Goal: Information Seeking & Learning: Learn about a topic

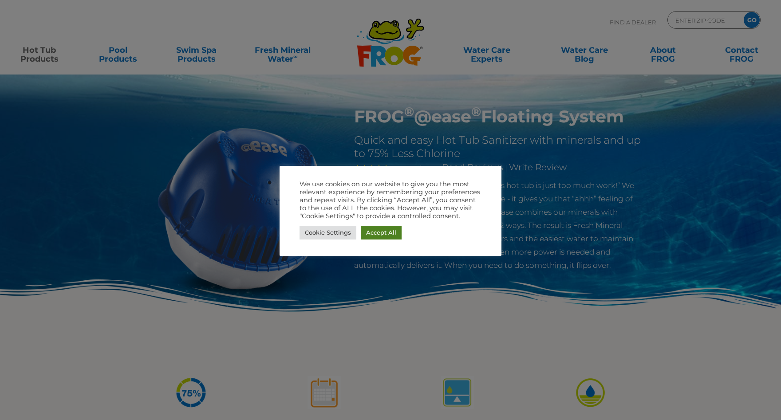
click at [379, 238] on link "Accept All" at bounding box center [381, 233] width 41 height 14
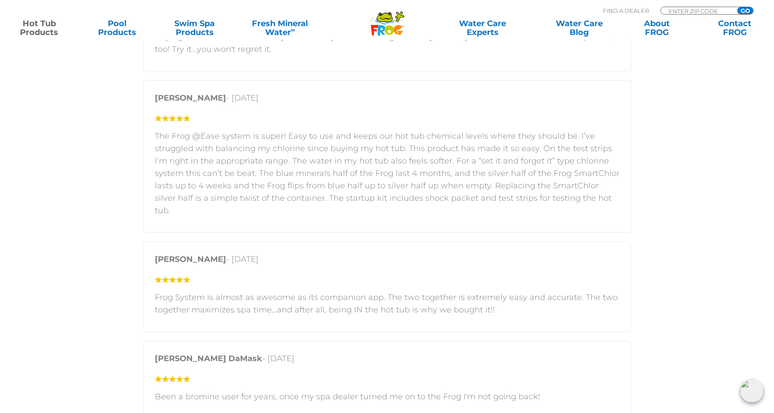
scroll to position [1775, 0]
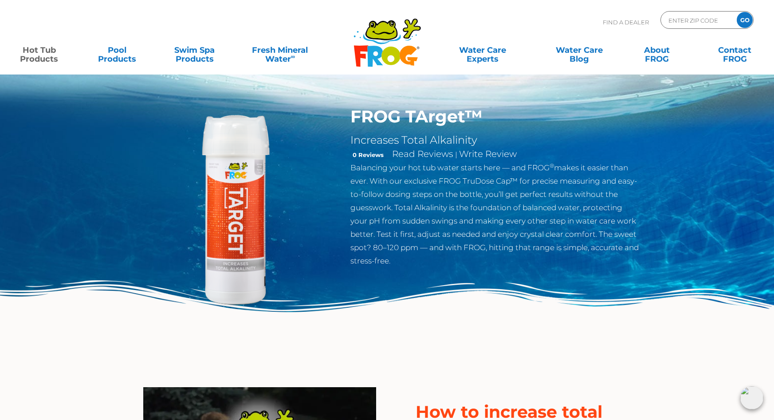
click at [463, 357] on img at bounding box center [387, 322] width 774 height 85
drag, startPoint x: 353, startPoint y: 117, endPoint x: 465, endPoint y: 116, distance: 111.4
click at [465, 116] on div "FROG TArget™ Increases Total Alkalinity 0 Reviews Read Reviews | Write Review B…" at bounding box center [495, 188] width 303 height 165
copy h1 "FROG TArget"
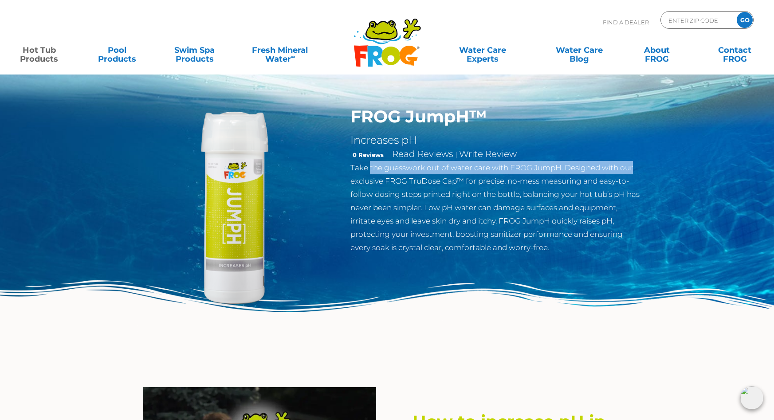
drag, startPoint x: 384, startPoint y: 170, endPoint x: 635, endPoint y: 170, distance: 250.7
click at [635, 170] on p "Take the guesswork out of water care with FROG JumpH. Designed with our exclusi…" at bounding box center [495, 207] width 290 height 93
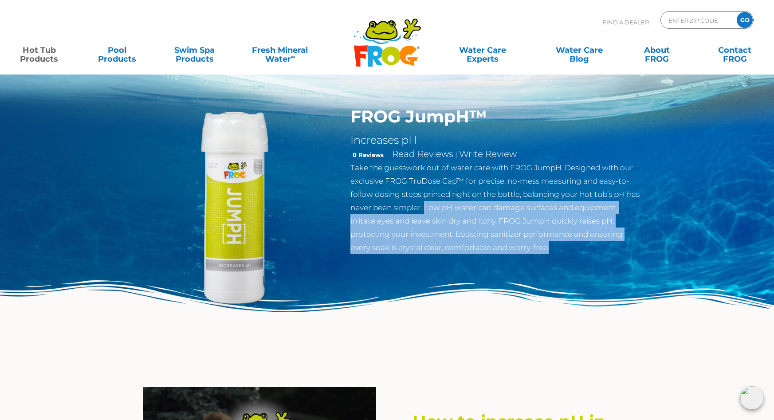
drag, startPoint x: 441, startPoint y: 209, endPoint x: 622, endPoint y: 244, distance: 184.0
click at [622, 244] on p "Take the guesswork out of water care with FROG JumpH. Designed with our exclusi…" at bounding box center [495, 207] width 290 height 93
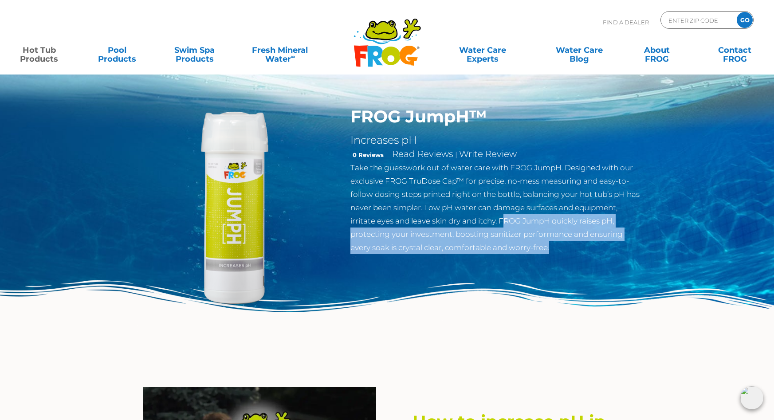
drag, startPoint x: 504, startPoint y: 223, endPoint x: 595, endPoint y: 241, distance: 92.2
click at [595, 241] on p "Take the guesswork out of water care with FROG JumpH. Designed with our exclusi…" at bounding box center [495, 207] width 290 height 93
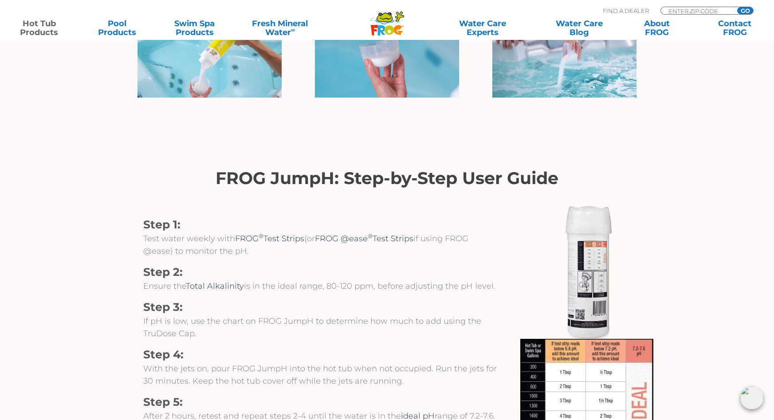
scroll to position [887, 0]
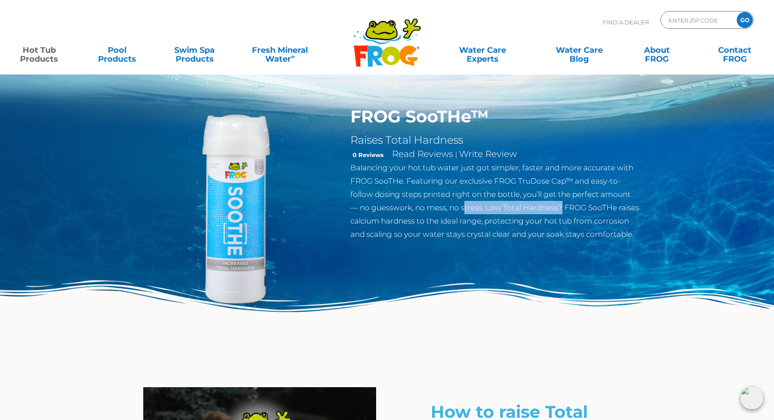
drag, startPoint x: 467, startPoint y: 204, endPoint x: 563, endPoint y: 208, distance: 95.9
click at [563, 208] on p "Balancing your hot tub water just got simpler, faster and more accurate with FR…" at bounding box center [495, 201] width 290 height 80
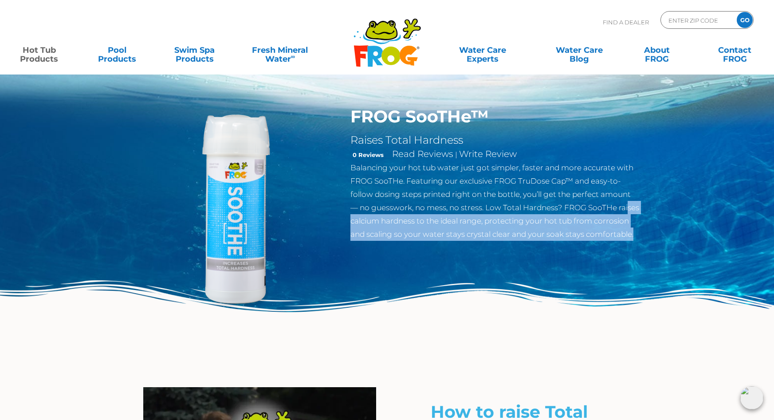
drag, startPoint x: 359, startPoint y: 220, endPoint x: 557, endPoint y: 259, distance: 201.7
click at [557, 259] on div "FROG SooTHe™ Raises Total Hardness 0 Reviews Read Reviews | Write Review Balanc…" at bounding box center [387, 224] width 519 height 236
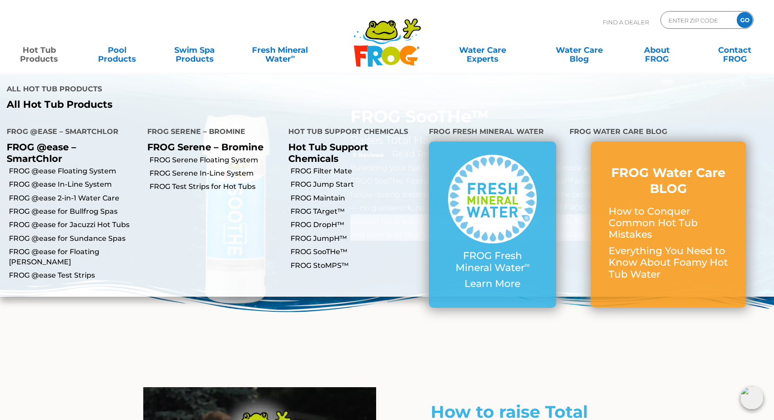
click at [47, 55] on link "Hot Tub Products" at bounding box center [39, 50] width 60 height 18
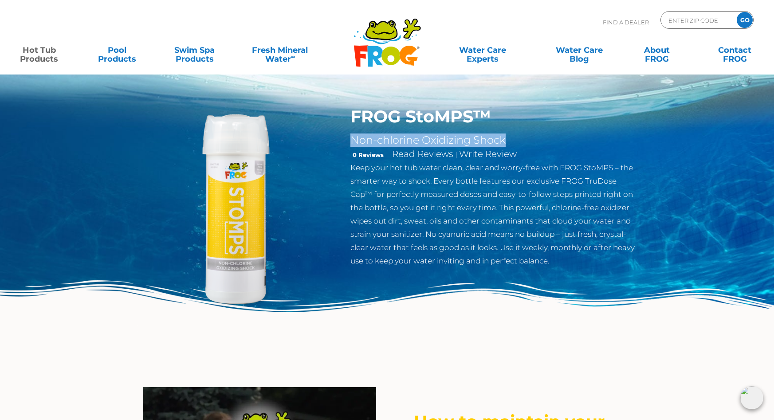
drag, startPoint x: 354, startPoint y: 140, endPoint x: 533, endPoint y: 138, distance: 178.8
click at [533, 138] on h2 "Non-chlorine Oxidizing Shock" at bounding box center [495, 140] width 290 height 13
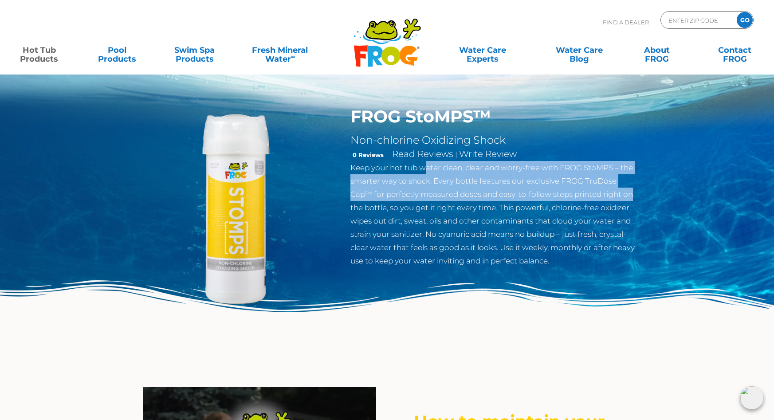
drag, startPoint x: 473, startPoint y: 168, endPoint x: 645, endPoint y: 194, distance: 173.7
click at [645, 194] on div "FROG StoMPS™ Non-chlorine Oxidizing Shock 0 Reviews Read Reviews | Write Review…" at bounding box center [495, 188] width 303 height 165
click at [567, 192] on p "Keep your hot tub water clean, clear and worry-free with FROG StoMPS – the smar…" at bounding box center [495, 214] width 290 height 106
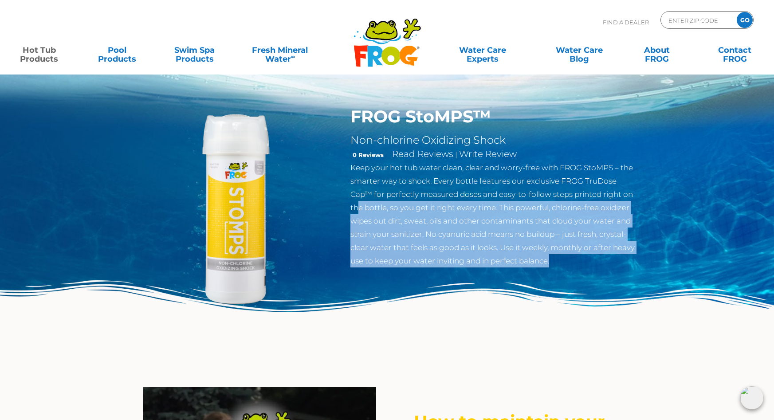
drag, startPoint x: 357, startPoint y: 209, endPoint x: 626, endPoint y: 263, distance: 274.7
click at [626, 263] on p "Keep your hot tub water clean, clear and worry-free with FROG StoMPS – the smar…" at bounding box center [495, 214] width 290 height 106
click at [626, 261] on p "Keep your hot tub water clean, clear and worry-free with FROG StoMPS – the smar…" at bounding box center [495, 214] width 290 height 106
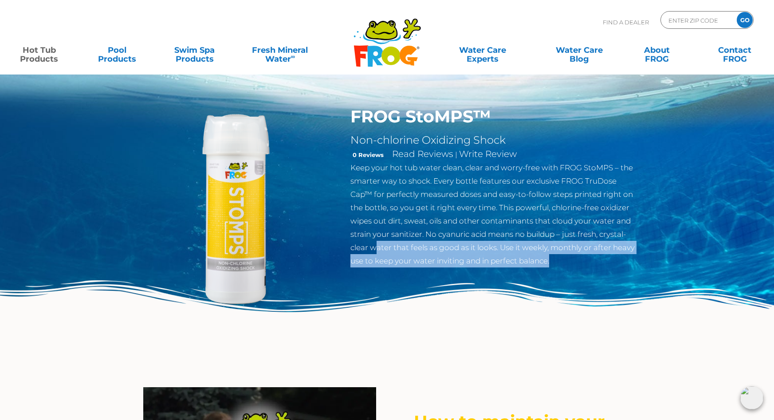
drag, startPoint x: 389, startPoint y: 252, endPoint x: 554, endPoint y: 267, distance: 166.2
click at [554, 267] on p "Keep your hot tub water clean, clear and worry-free with FROG StoMPS – the smar…" at bounding box center [495, 214] width 290 height 106
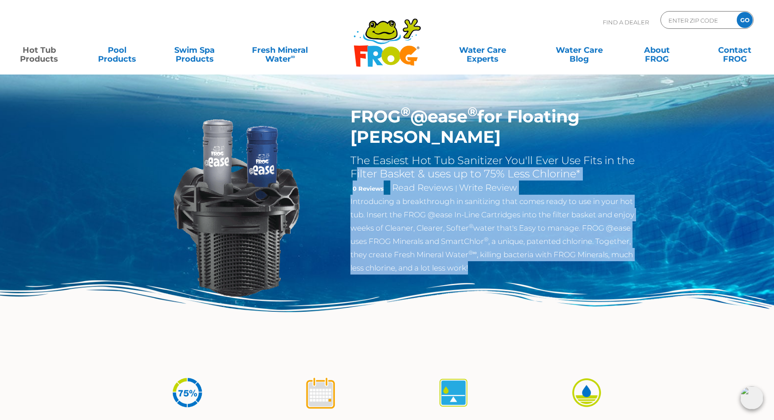
drag, startPoint x: 354, startPoint y: 153, endPoint x: 633, endPoint y: 251, distance: 295.1
click at [633, 251] on div "FROG ® @ease ® for Floating Weir The Easiest Hot Tub Sanitizer You'll Ever Use …" at bounding box center [495, 190] width 290 height 168
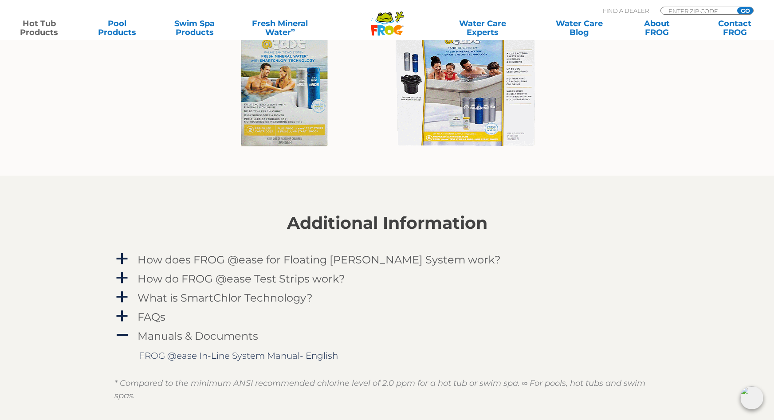
scroll to position [799, 0]
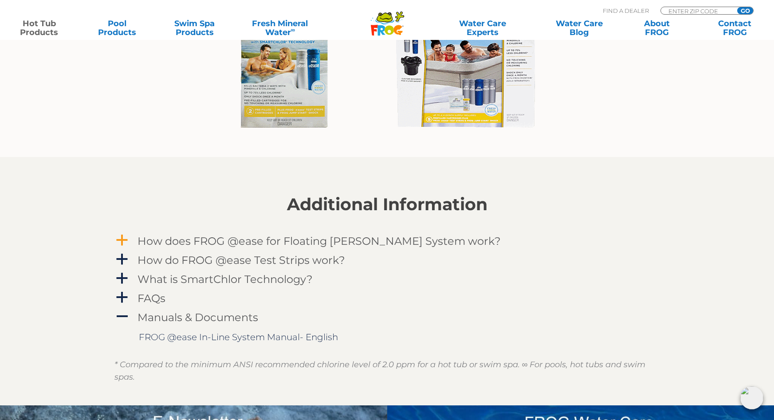
click at [120, 244] on span "a" at bounding box center [121, 240] width 13 height 13
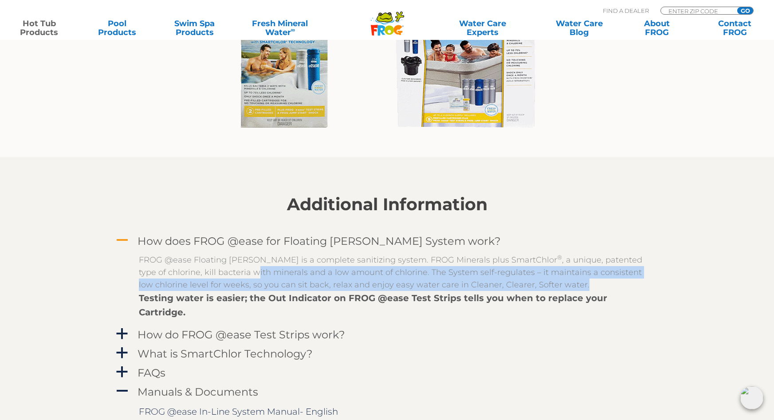
drag, startPoint x: 288, startPoint y: 269, endPoint x: 502, endPoint y: 285, distance: 214.0
click at [502, 285] on p "FROG @ease Floating Weir is a complete sanitizing system. FROG Minerals plus Sm…" at bounding box center [394, 272] width 510 height 37
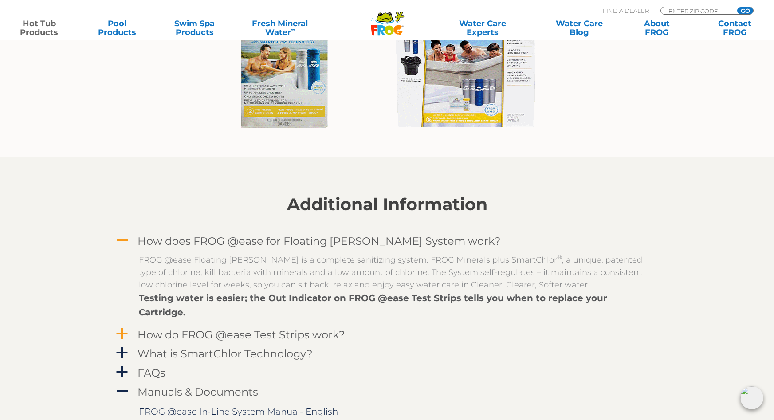
click at [120, 327] on span "a" at bounding box center [121, 333] width 13 height 13
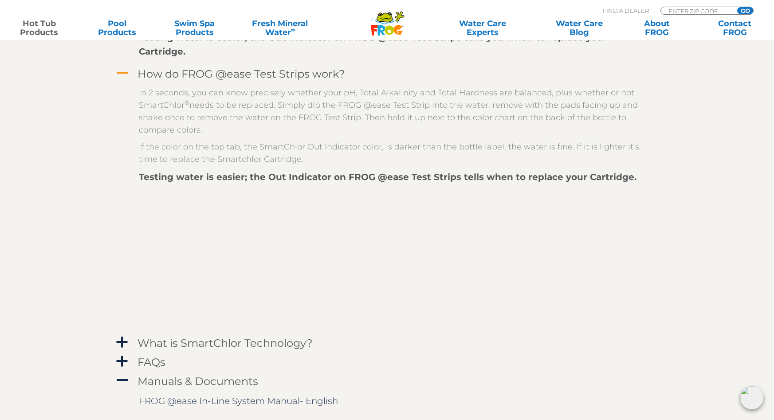
scroll to position [1065, 0]
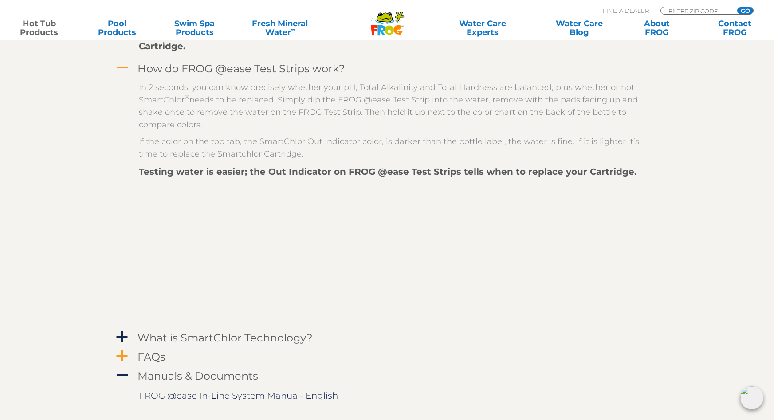
click at [122, 350] on span "a" at bounding box center [121, 356] width 13 height 13
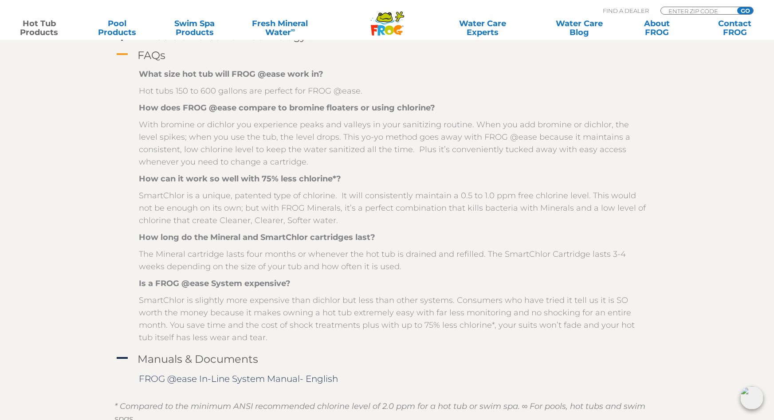
scroll to position [1420, 0]
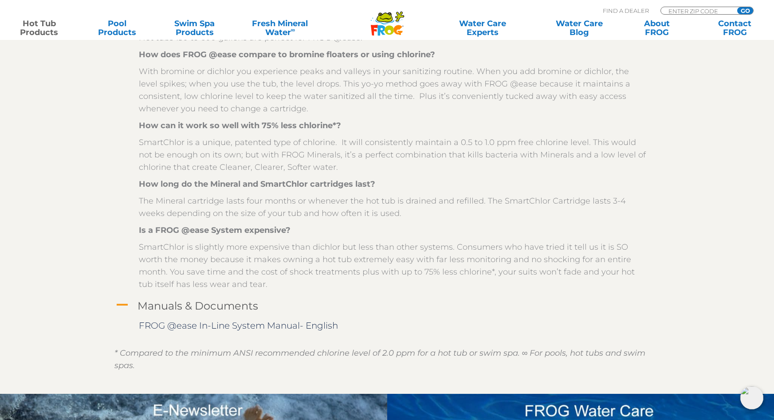
click at [122, 299] on span "A" at bounding box center [121, 305] width 13 height 13
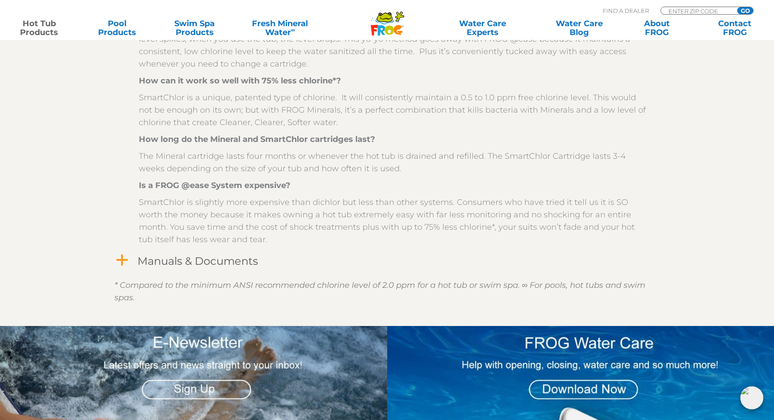
scroll to position [1464, 0]
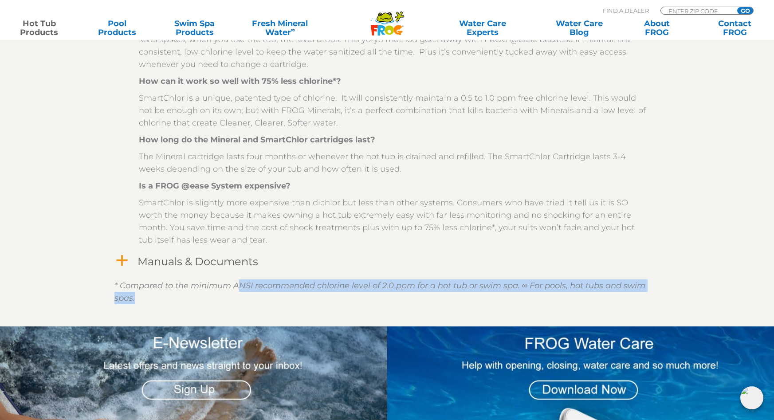
drag, startPoint x: 237, startPoint y: 270, endPoint x: 277, endPoint y: 296, distance: 48.1
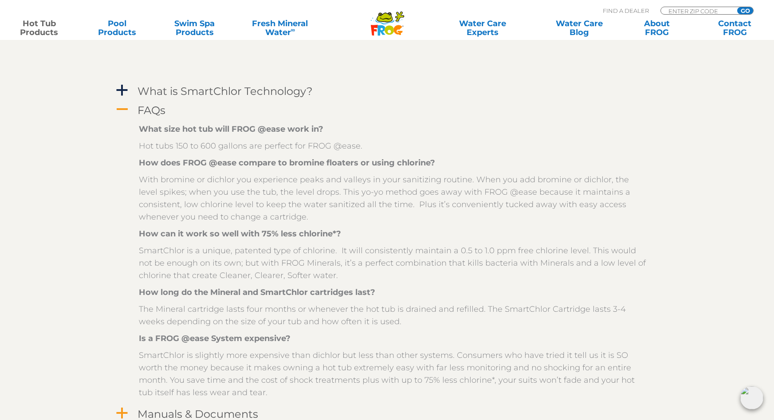
scroll to position [1331, 0]
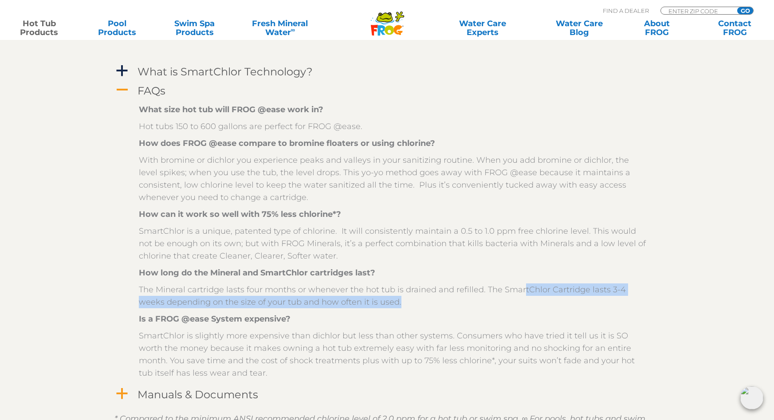
drag, startPoint x: 533, startPoint y: 276, endPoint x: 578, endPoint y: 282, distance: 45.2
click at [578, 284] on p "The Mineral cartridge lasts four months or whenever the hot tub is drained and …" at bounding box center [394, 296] width 510 height 25
click at [579, 284] on p "The Mineral cartridge lasts four months or whenever the hot tub is drained and …" at bounding box center [394, 296] width 510 height 25
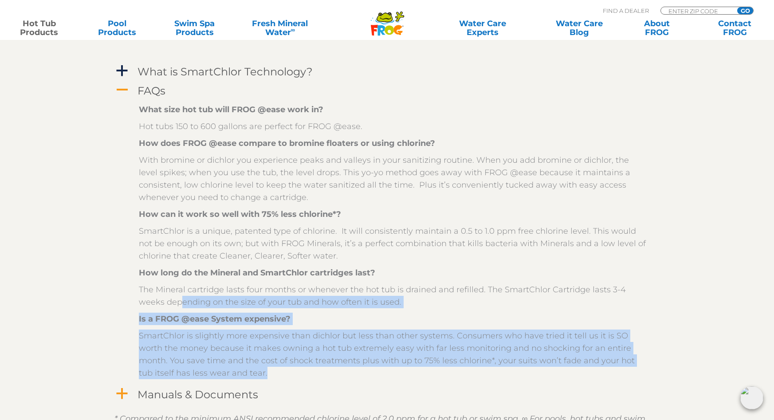
drag, startPoint x: 156, startPoint y: 289, endPoint x: 376, endPoint y: 365, distance: 232.6
click at [376, 365] on div "What size hot tub will FROG @ease work in? Hot tubs 150 to 600 gallons are perf…" at bounding box center [394, 241] width 510 height 276
click at [376, 365] on p "SmartChlor is slightly more expensive than dichlor but less than other systems.…" at bounding box center [394, 355] width 510 height 50
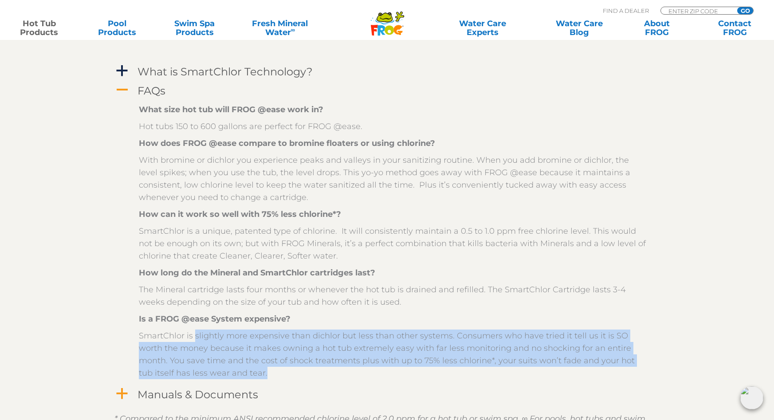
drag, startPoint x: 193, startPoint y: 320, endPoint x: 288, endPoint y: 361, distance: 103.1
click at [288, 361] on p "SmartChlor is slightly more expensive than dichlor but less than other systems.…" at bounding box center [394, 355] width 510 height 50
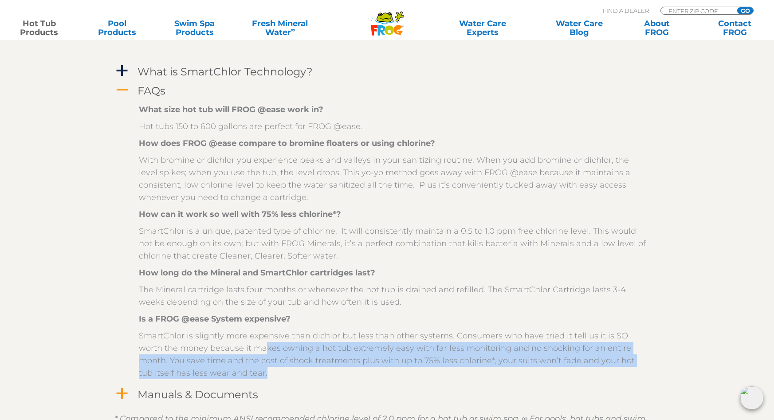
drag, startPoint x: 240, startPoint y: 333, endPoint x: 243, endPoint y: 354, distance: 20.6
click at [243, 354] on p "SmartChlor is slightly more expensive than dichlor but less than other systems.…" at bounding box center [394, 355] width 510 height 50
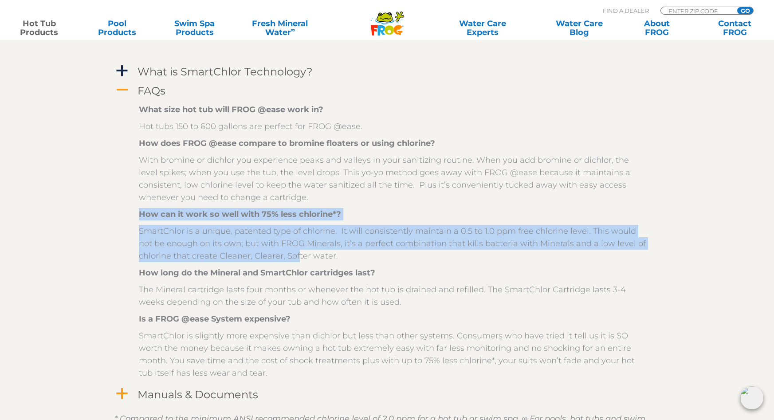
drag, startPoint x: 141, startPoint y: 203, endPoint x: 299, endPoint y: 245, distance: 163.4
click at [297, 245] on div "What size hot tub will FROG @ease work in? Hot tubs 150 to 600 gallons are perf…" at bounding box center [394, 241] width 510 height 276
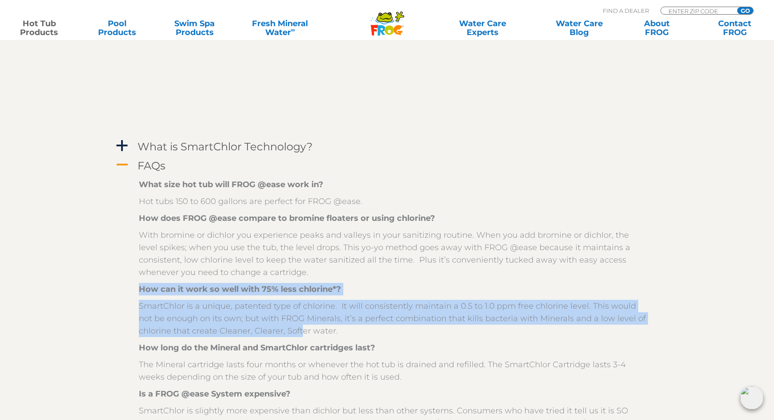
scroll to position [1198, 0]
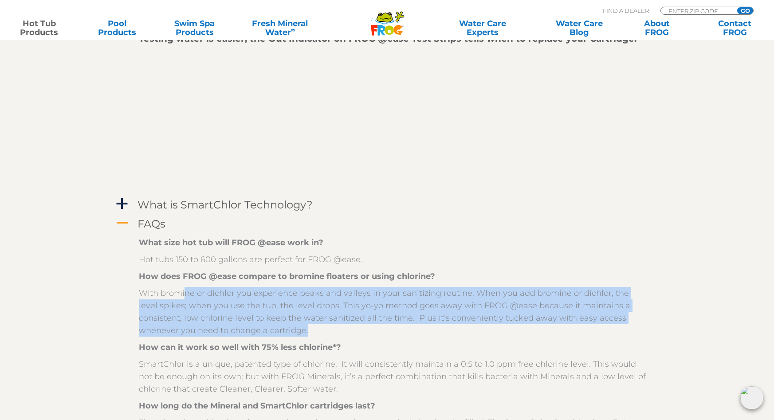
drag, startPoint x: 185, startPoint y: 280, endPoint x: 233, endPoint y: 320, distance: 62.8
click at [233, 320] on p "With bromine or dichlor you experience peaks and valleys in your sanitizing rou…" at bounding box center [394, 312] width 510 height 50
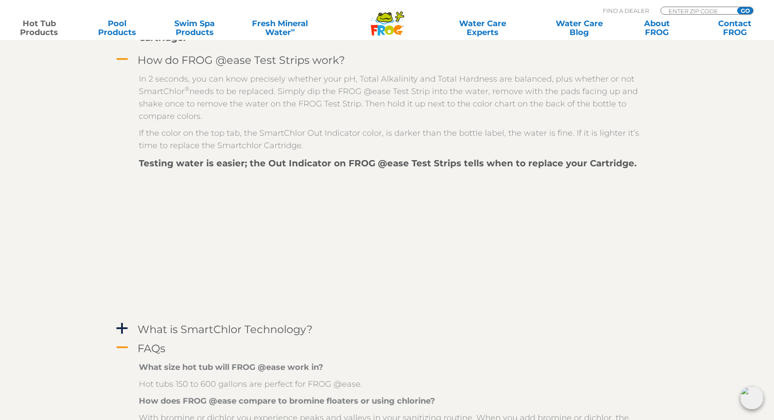
scroll to position [1065, 0]
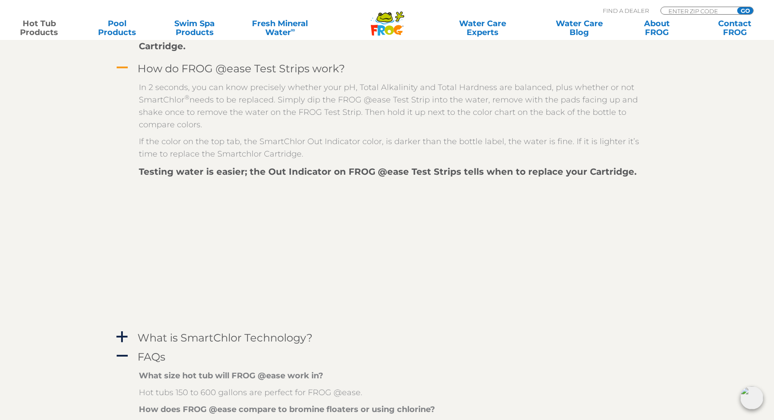
click at [124, 350] on span "A" at bounding box center [121, 356] width 13 height 13
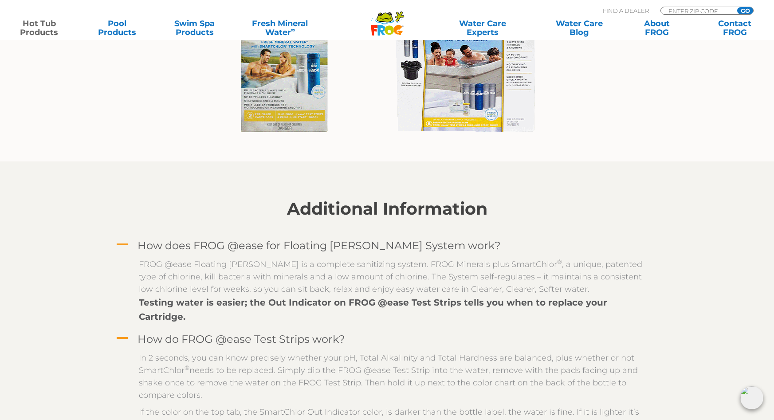
scroll to position [799, 0]
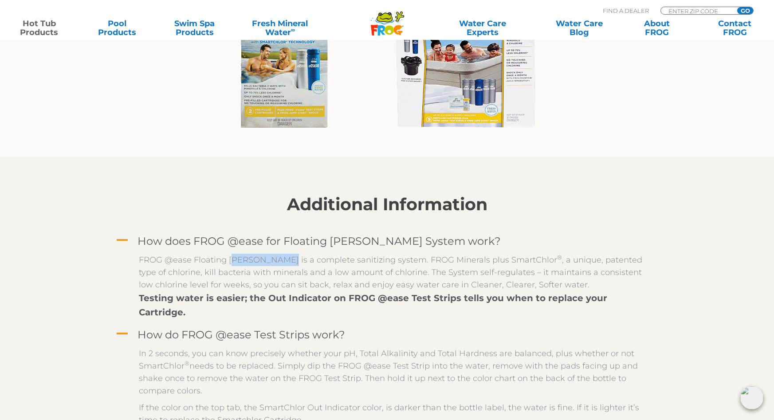
drag, startPoint x: 236, startPoint y: 260, endPoint x: 279, endPoint y: 262, distance: 42.6
click at [279, 262] on p "FROG @ease Floating Weir is a complete sanitizing system. FROG Minerals plus Sm…" at bounding box center [394, 272] width 510 height 37
click at [197, 265] on p "FROG @ease Floating Weir is a complete sanitizing system. FROG Minerals plus Sm…" at bounding box center [394, 272] width 510 height 37
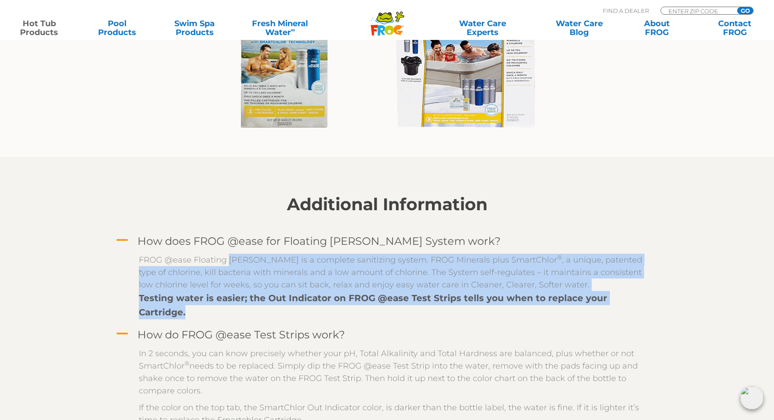
drag, startPoint x: 234, startPoint y: 263, endPoint x: 650, endPoint y: 295, distance: 417.8
click at [650, 295] on div "FROG @ease Floating Weir is a complete sanitizing system. FROG Minerals plus Sm…" at bounding box center [387, 286] width 546 height 75
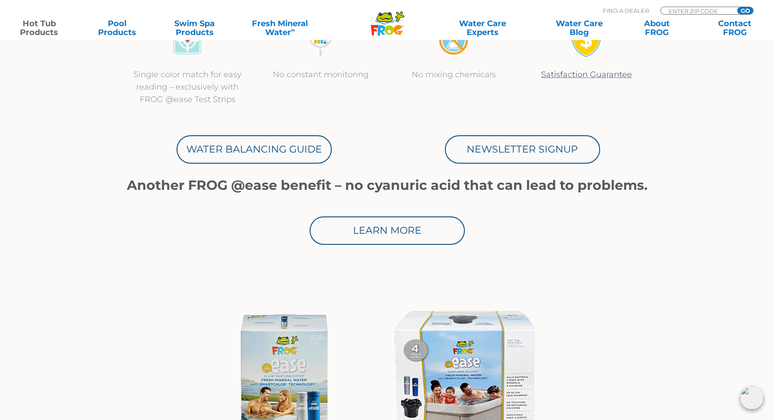
scroll to position [444, 0]
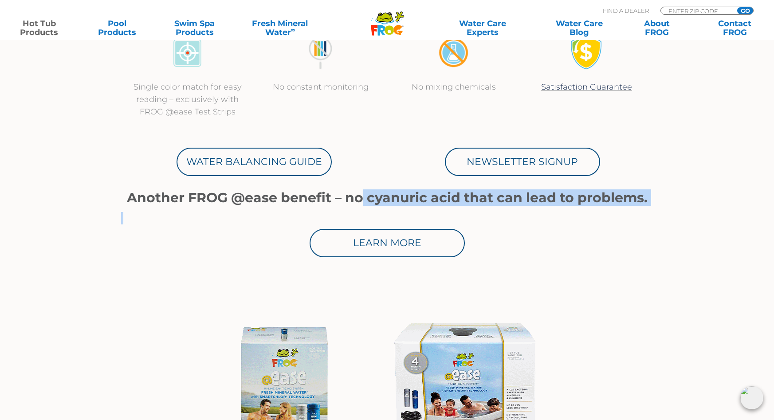
drag, startPoint x: 372, startPoint y: 199, endPoint x: 636, endPoint y: 240, distance: 267.2
click at [632, 212] on div "Another FROG @ease benefit – no cyanuric acid that can lead to problems. Learn …" at bounding box center [387, 223] width 532 height 67
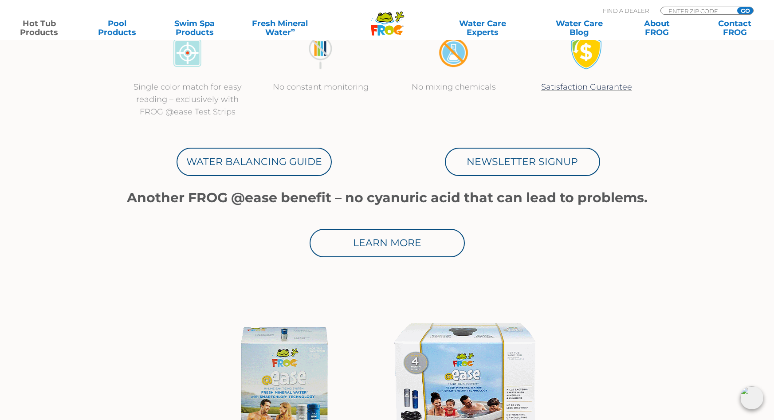
click at [636, 242] on div "Learn More" at bounding box center [387, 243] width 532 height 28
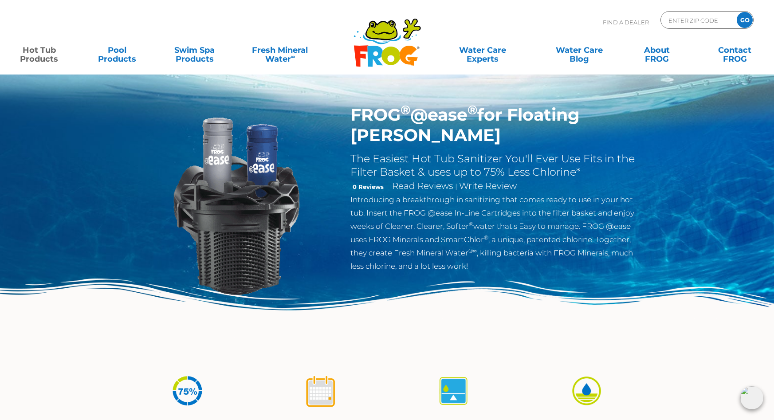
scroll to position [0, 0]
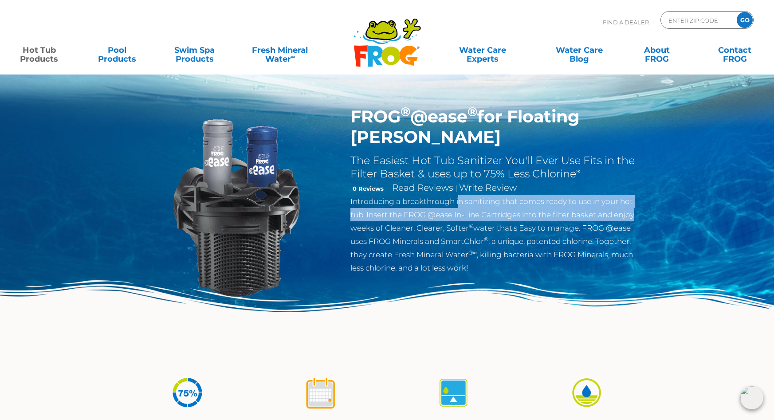
drag, startPoint x: 488, startPoint y: 185, endPoint x: 638, endPoint y: 197, distance: 150.5
click at [638, 197] on p "Introducing a breakthrough in sanitizing that comes ready to use in your hot tu…" at bounding box center [495, 235] width 290 height 80
click at [640, 196] on p "Introducing a breakthrough in sanitizing that comes ready to use in your hot tu…" at bounding box center [495, 235] width 290 height 80
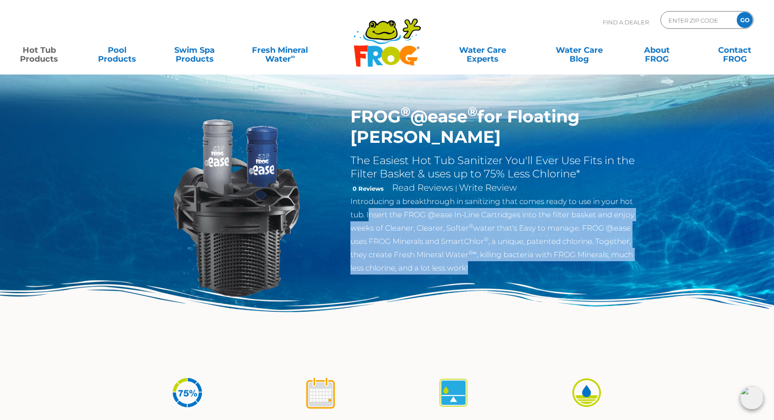
drag, startPoint x: 370, startPoint y: 197, endPoint x: 636, endPoint y: 250, distance: 270.9
click at [636, 250] on p "Introducing a breakthrough in sanitizing that comes ready to use in your hot tu…" at bounding box center [495, 235] width 290 height 80
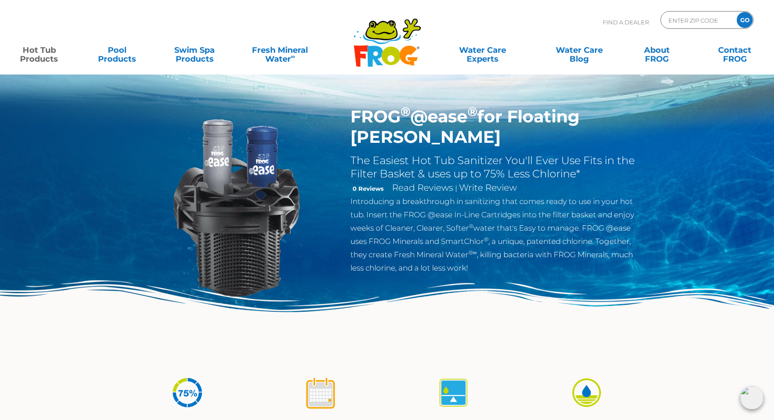
click at [507, 154] on h2 "The Easiest Hot Tub Sanitizer You'll Ever Use Fits in the Filter Basket & uses …" at bounding box center [495, 167] width 290 height 27
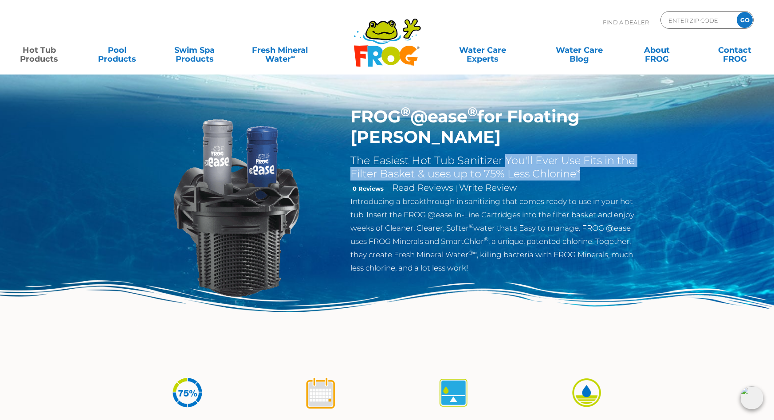
drag, startPoint x: 507, startPoint y: 142, endPoint x: 637, endPoint y: 154, distance: 130.5
click at [637, 154] on h2 "The Easiest Hot Tub Sanitizer You'll Ever Use Fits in the Filter Basket & uses …" at bounding box center [495, 167] width 290 height 27
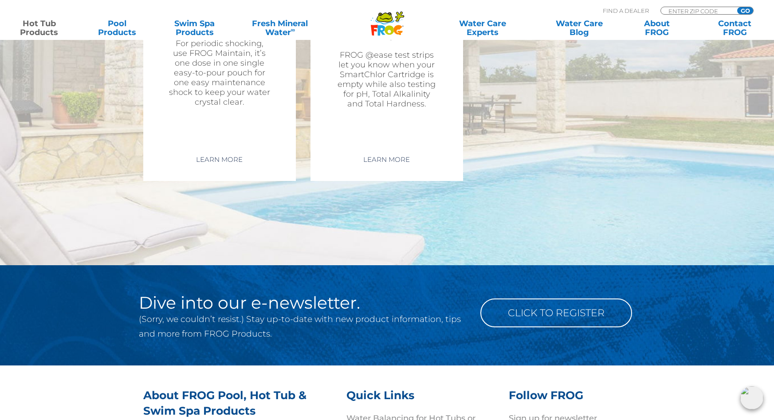
scroll to position [2085, 0]
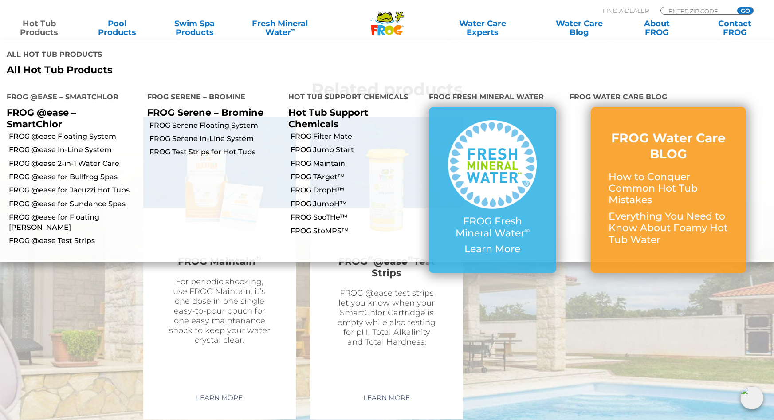
click at [37, 28] on link "Hot Tub Products" at bounding box center [39, 28] width 60 height 18
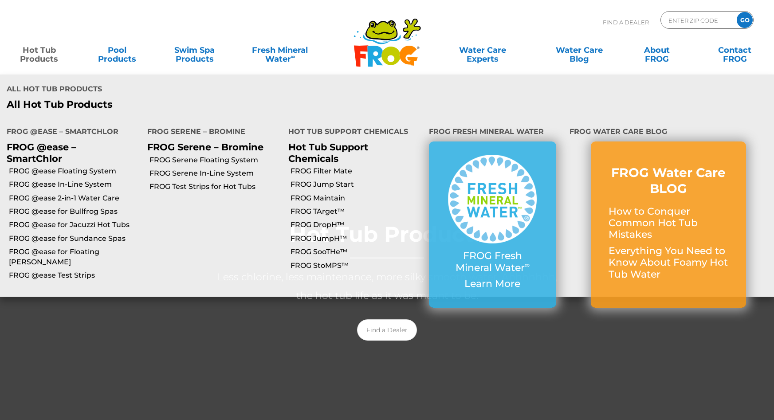
click at [45, 53] on link "Hot Tub Products" at bounding box center [39, 50] width 60 height 18
click at [39, 59] on link "Hot Tub Products" at bounding box center [39, 50] width 60 height 18
click at [110, 247] on link "FROG @ease for Floating [PERSON_NAME]" at bounding box center [75, 257] width 132 height 20
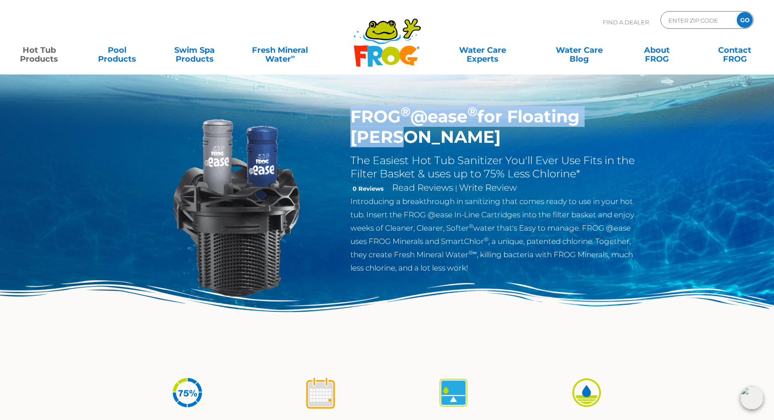
drag, startPoint x: 351, startPoint y: 119, endPoint x: 635, endPoint y: 118, distance: 284.0
click at [635, 118] on h1 "FROG ® @ease ® for Floating Weir" at bounding box center [495, 126] width 290 height 41
copy h1 "FROG ® @ease ® for Floating Weir"
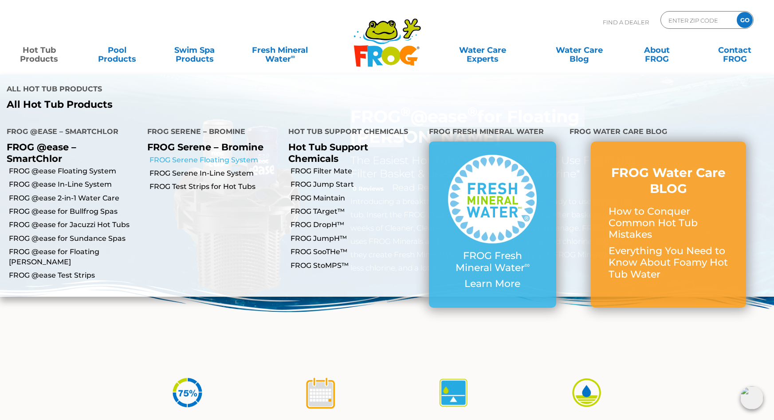
click at [197, 155] on link "FROG Serene Floating System" at bounding box center [216, 160] width 132 height 10
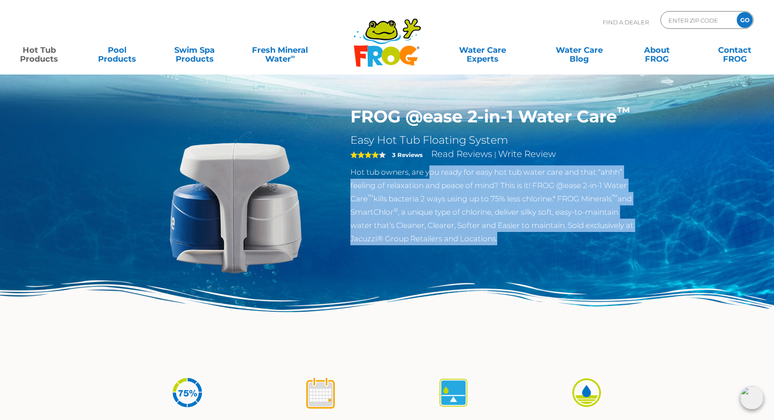
drag, startPoint x: 428, startPoint y: 172, endPoint x: 650, endPoint y: 232, distance: 229.5
click at [649, 232] on section "FROG @ease 2-in-1 Water Care ™ Easy Hot Tub Floating System 4 3 Reviews Read Re…" at bounding box center [387, 224] width 532 height 236
click at [651, 232] on section "FROG @ease 2-in-1 Water Care ™ Easy Hot Tub Floating System 4 3 Reviews Read Re…" at bounding box center [387, 224] width 532 height 236
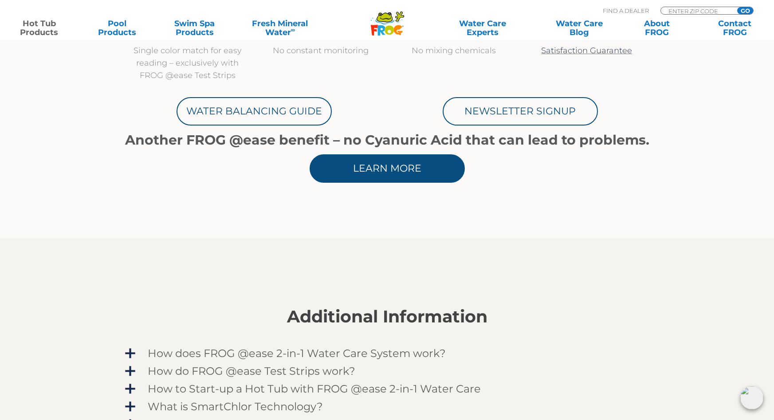
scroll to position [577, 0]
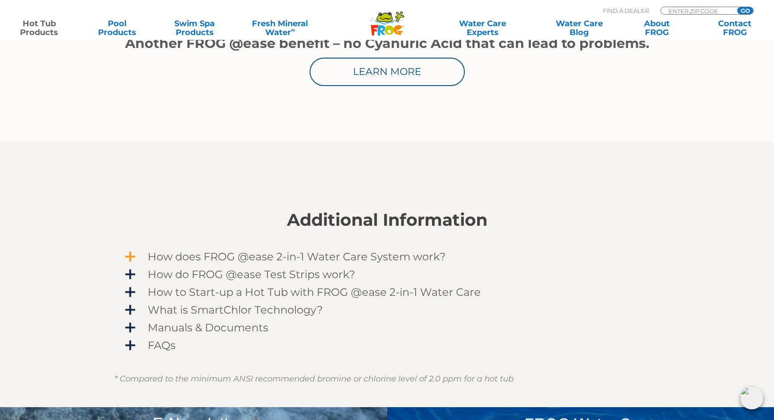
click at [135, 257] on span "How does FROG @ease 2-in-1 Water Care System work?" at bounding box center [393, 257] width 516 height 12
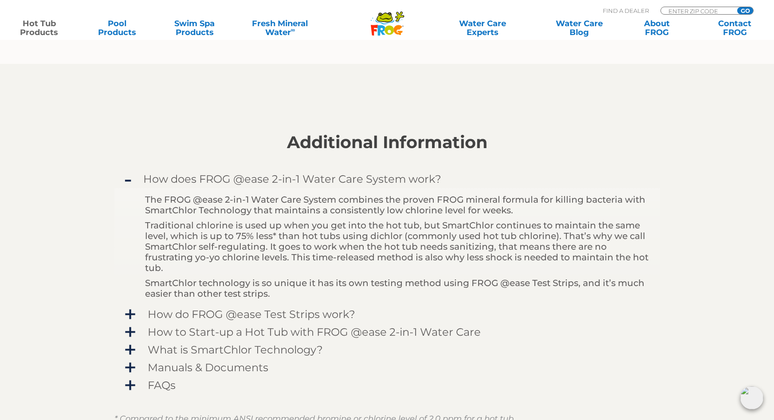
scroll to position [665, 0]
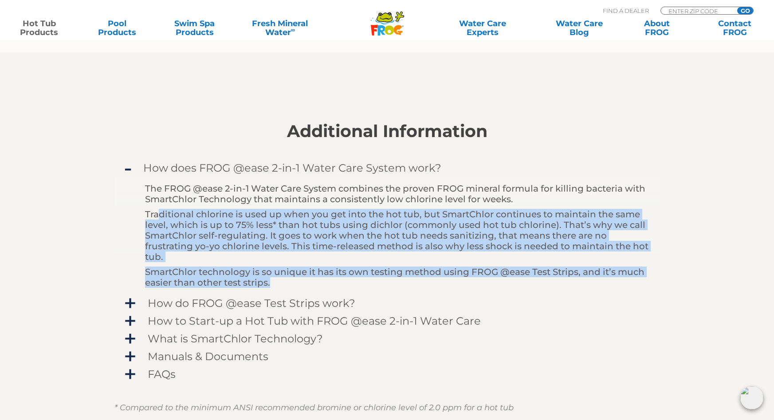
drag, startPoint x: 157, startPoint y: 216, endPoint x: 331, endPoint y: 283, distance: 186.4
click at [331, 283] on div "The FROG @ease 2-in-1 Water Care System combines the proven FROG mineral formul…" at bounding box center [398, 235] width 506 height 105
click at [331, 283] on p "SmartChlor technology is so unique it has its own testing method using FROG @ea…" at bounding box center [398, 277] width 506 height 21
click at [462, 298] on span "How do FROG @ease Test Strips work?" at bounding box center [393, 303] width 516 height 12
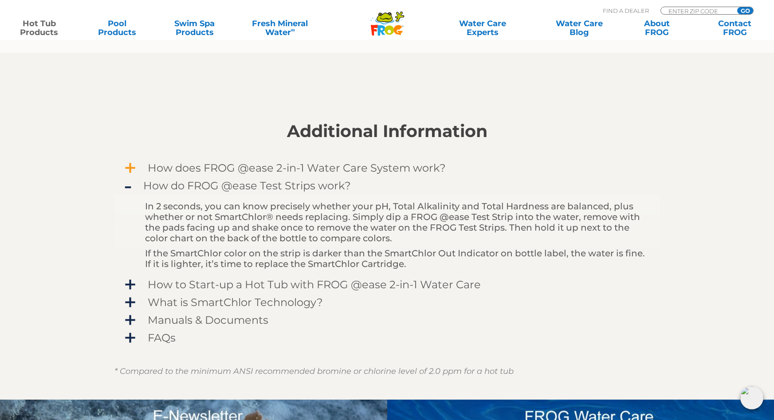
click at [135, 171] on span "How does FROG @ease 2-in-1 Water Care System work?" at bounding box center [393, 168] width 516 height 12
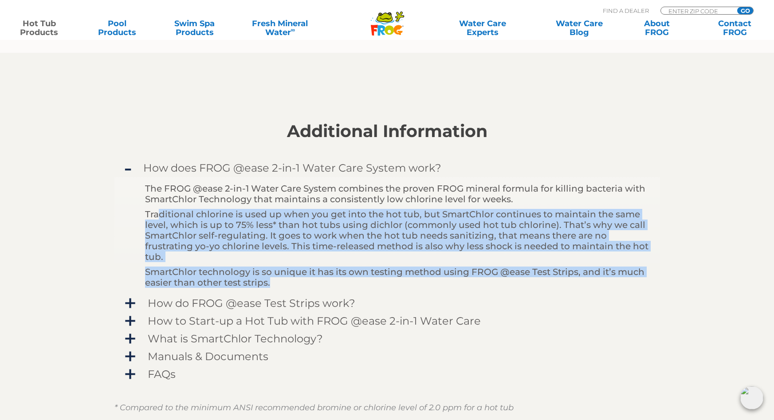
click at [244, 233] on p "Traditional chlorine is used up when you get into the hot tub, but SmartChlor c…" at bounding box center [398, 235] width 506 height 53
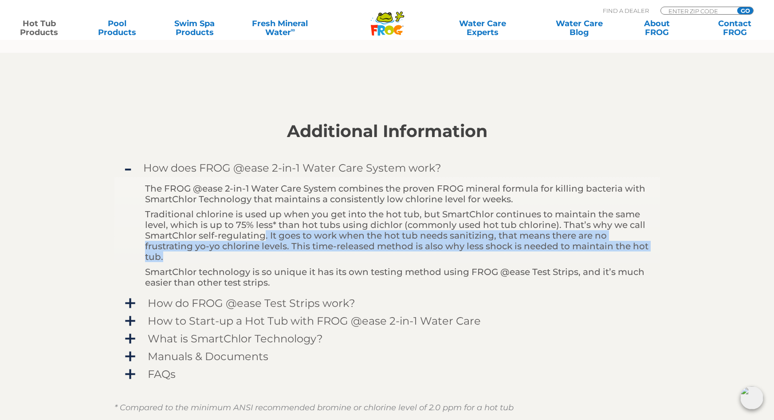
drag, startPoint x: 264, startPoint y: 235, endPoint x: 660, endPoint y: 257, distance: 396.8
click at [660, 257] on div "The FROG @ease 2-in-1 Water Care System combines the proven FROG mineral formul…" at bounding box center [387, 236] width 546 height 118
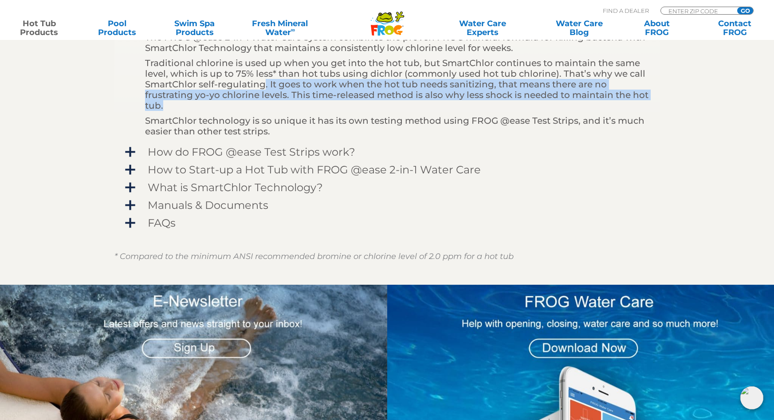
scroll to position [665, 0]
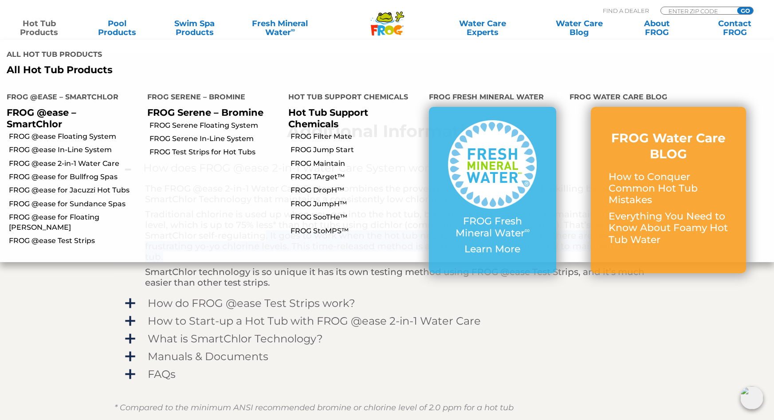
click at [32, 33] on link "Hot Tub Products" at bounding box center [39, 28] width 60 height 18
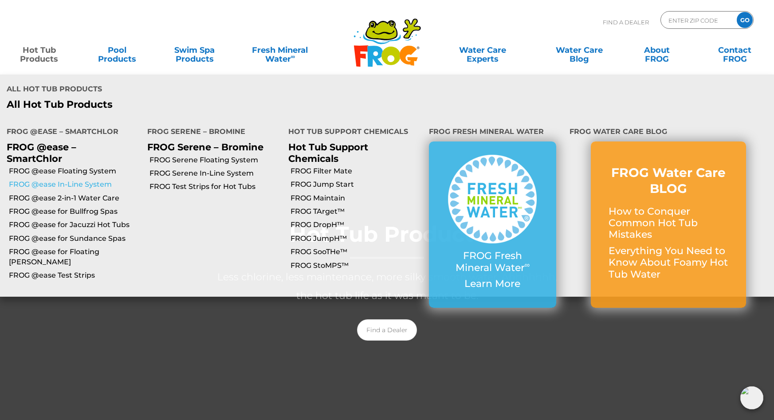
click at [68, 180] on link "FROG @ease In-Line System" at bounding box center [75, 185] width 132 height 10
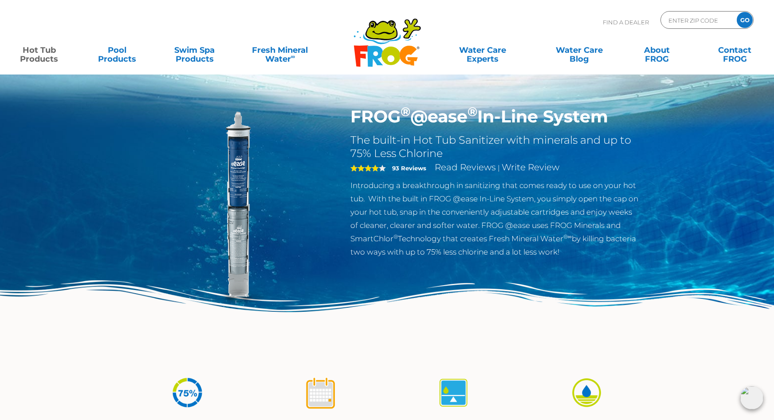
drag, startPoint x: 373, startPoint y: 200, endPoint x: 631, endPoint y: 256, distance: 264.5
click at [631, 256] on p "Introducing a breakthrough in sanitizing that comes ready to use on your hot tu…" at bounding box center [495, 219] width 290 height 80
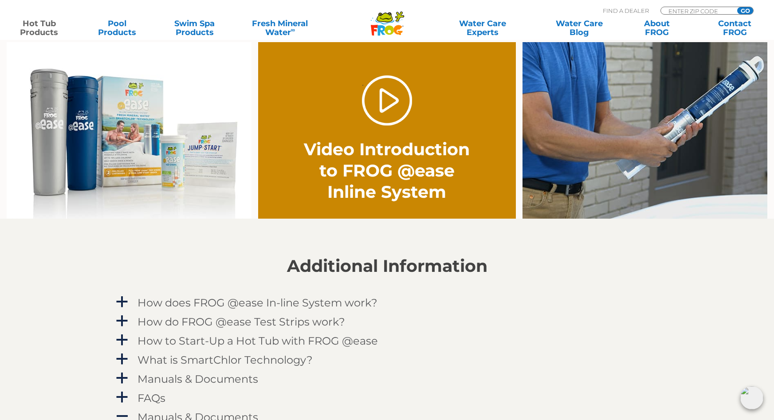
scroll to position [754, 0]
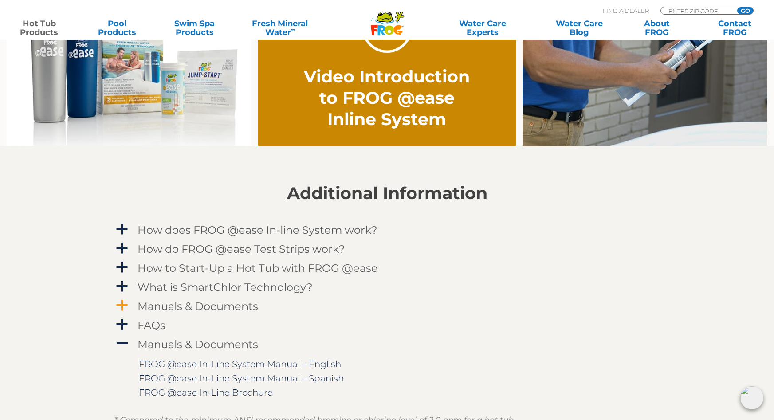
click at [155, 305] on h4 "Manuals & Documents" at bounding box center [198, 306] width 121 height 12
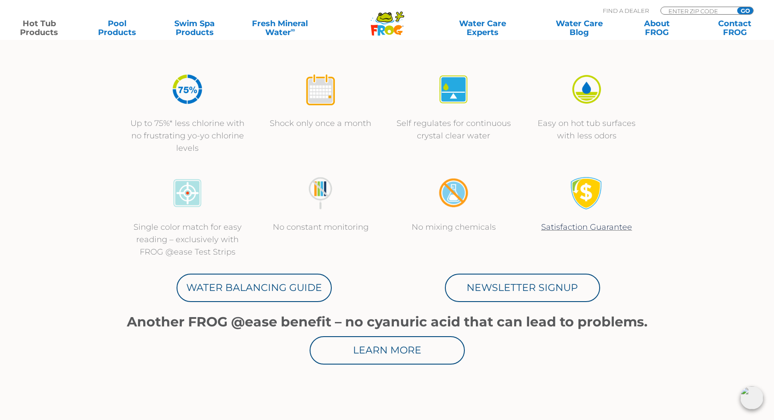
scroll to position [222, 0]
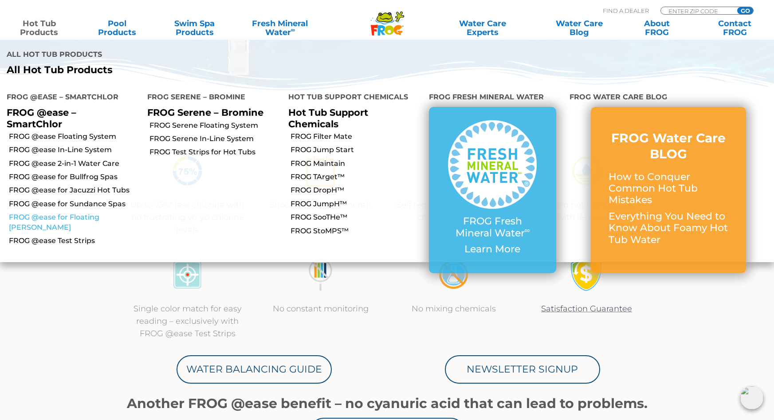
click at [102, 213] on link "FROG @ease for Floating [PERSON_NAME]" at bounding box center [75, 223] width 132 height 20
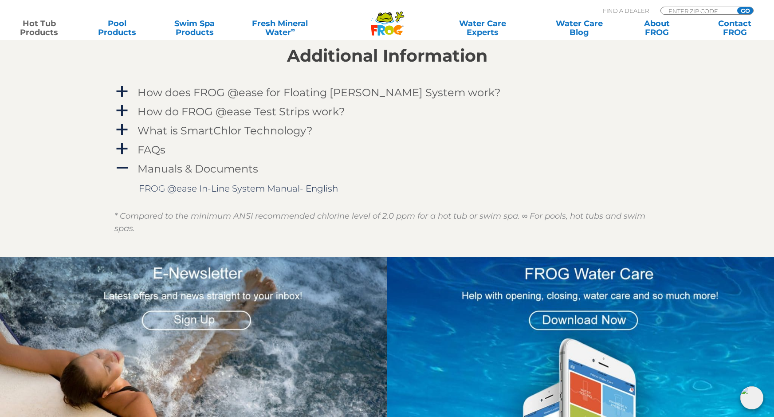
scroll to position [932, 0]
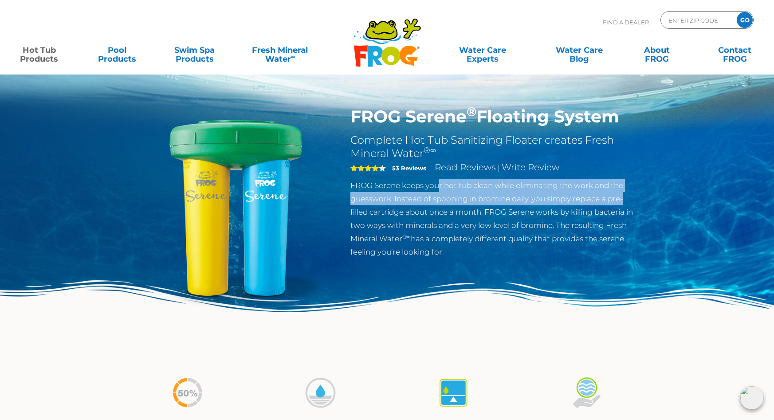
drag, startPoint x: 469, startPoint y: 185, endPoint x: 647, endPoint y: 195, distance: 178.6
click at [647, 195] on section "FROG Serene ® Floating System Complete Hot Tub Sanitizing Floater creates Fresh…" at bounding box center [387, 224] width 532 height 236
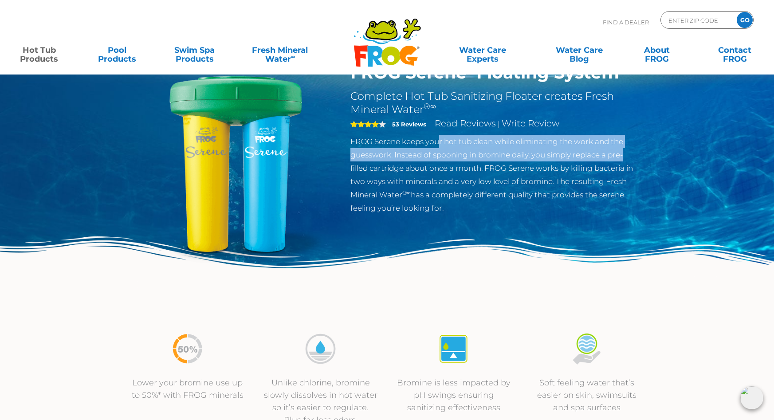
scroll to position [44, 0]
click at [530, 154] on p "FROG Serene keeps your hot tub clean while eliminating the work and the guesswo…" at bounding box center [495, 174] width 290 height 80
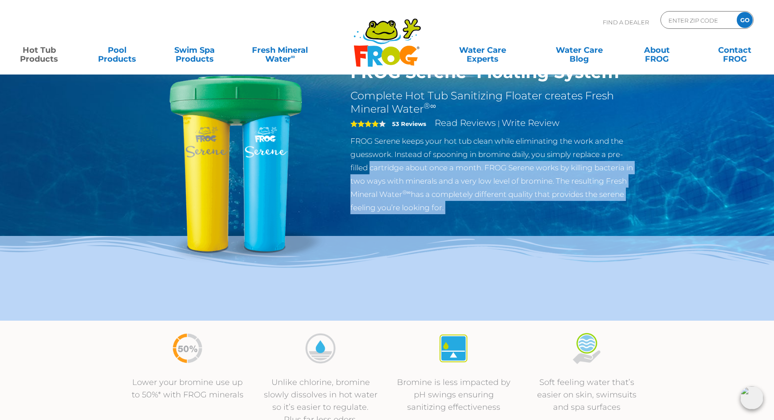
drag, startPoint x: 371, startPoint y: 171, endPoint x: 525, endPoint y: 248, distance: 172.0
click at [525, 248] on div "FROG Serene ® Floating System Complete Hot Tub Sanitizing Floater creates Fresh…" at bounding box center [387, 138] width 774 height 365
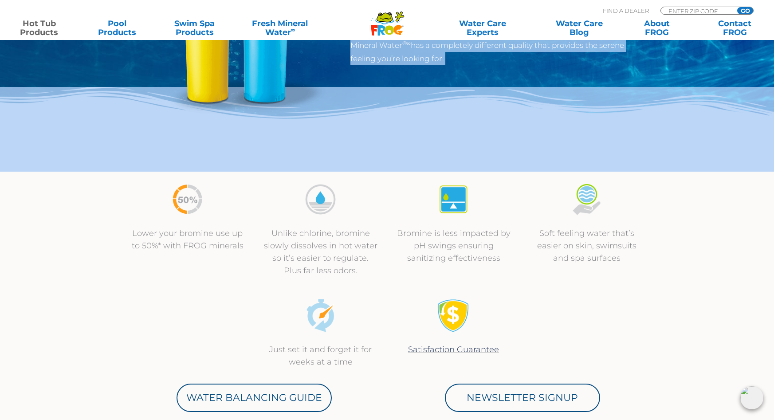
scroll to position [177, 0]
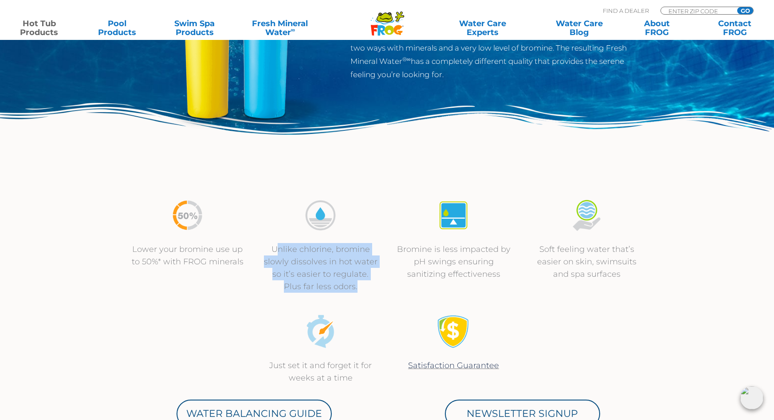
drag, startPoint x: 278, startPoint y: 248, endPoint x: 362, endPoint y: 288, distance: 93.1
click at [362, 288] on p "Unlike chlorine, bromine slowly dissolves in hot water so it’s easier to regula…" at bounding box center [320, 268] width 115 height 50
drag, startPoint x: 262, startPoint y: 274, endPoint x: 364, endPoint y: 290, distance: 102.8
click at [364, 290] on div "Unlike chlorine, bromine slowly dissolves in hot water so it’s easier to regula…" at bounding box center [320, 246] width 133 height 94
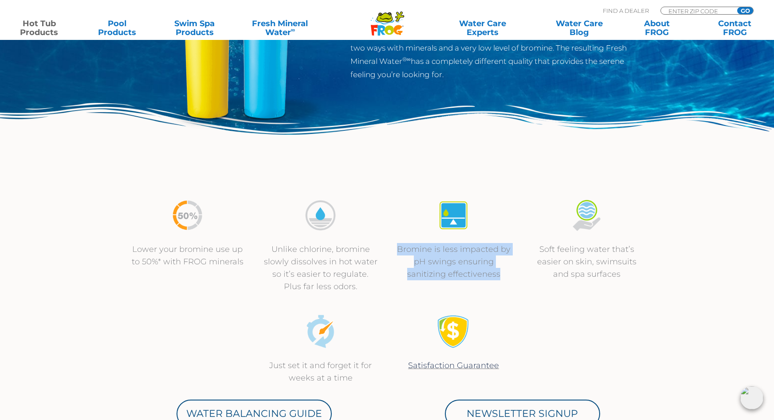
drag, startPoint x: 396, startPoint y: 252, endPoint x: 501, endPoint y: 277, distance: 108.5
click at [501, 277] on p "Bromine is less impacted by pH swings ensuring sanitizing effectiveness" at bounding box center [453, 261] width 115 height 37
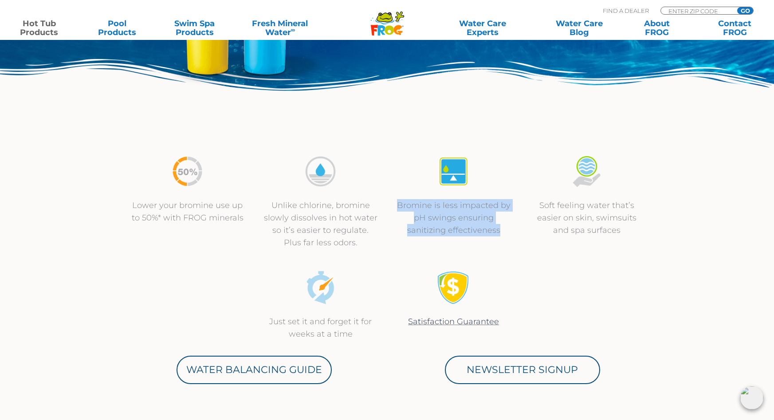
scroll to position [222, 0]
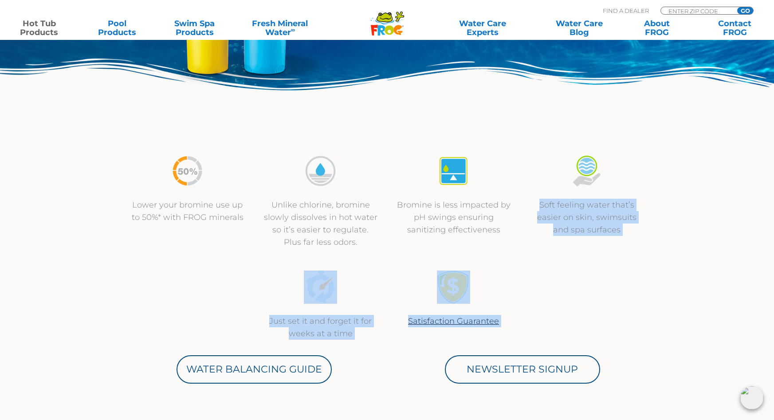
drag, startPoint x: 541, startPoint y: 205, endPoint x: 663, endPoint y: 285, distance: 145.8
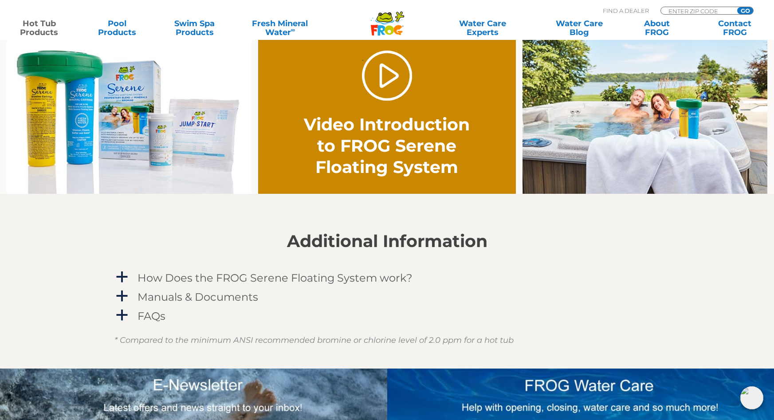
scroll to position [665, 0]
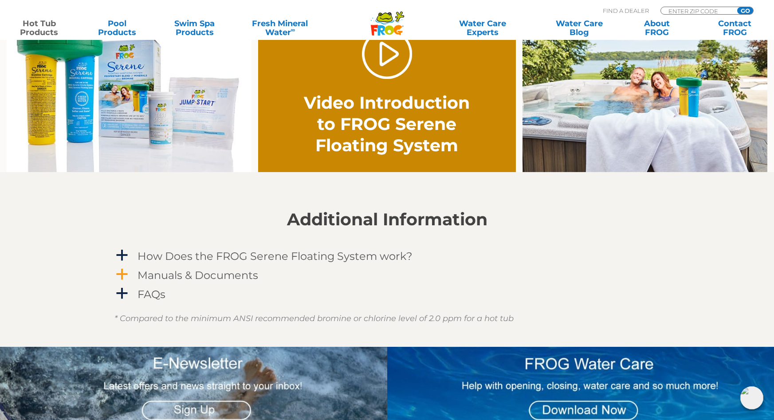
click at [150, 276] on h4 "Manuals & Documents" at bounding box center [198, 275] width 121 height 12
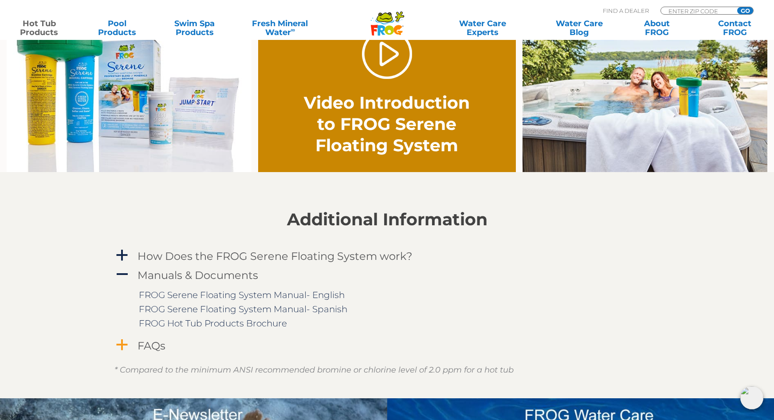
click at [121, 349] on span "a" at bounding box center [121, 345] width 13 height 13
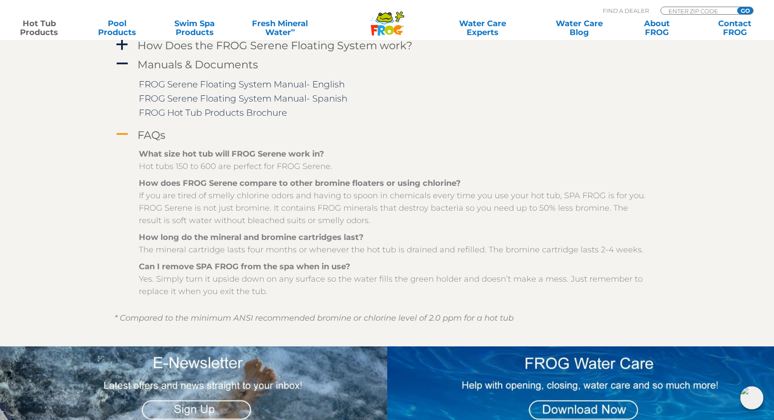
scroll to position [887, 0]
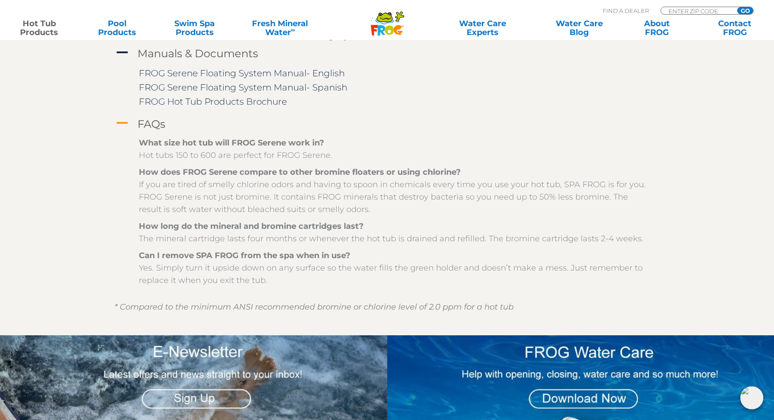
drag, startPoint x: 185, startPoint y: 183, endPoint x: 347, endPoint y: 211, distance: 165.2
click at [347, 211] on p "How does FROG Serene compare to other bromine floaters or using chlorine? If yo…" at bounding box center [394, 191] width 510 height 50
drag, startPoint x: 334, startPoint y: 187, endPoint x: 371, endPoint y: 206, distance: 42.1
click at [371, 206] on p "How does FROG Serene compare to other bromine floaters or using chlorine? If yo…" at bounding box center [394, 191] width 510 height 50
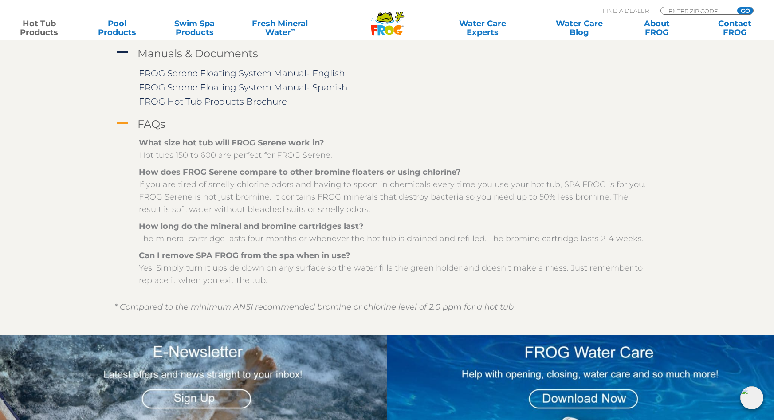
click at [371, 206] on p "How does FROG Serene compare to other bromine floaters or using chlorine? If yo…" at bounding box center [394, 191] width 510 height 50
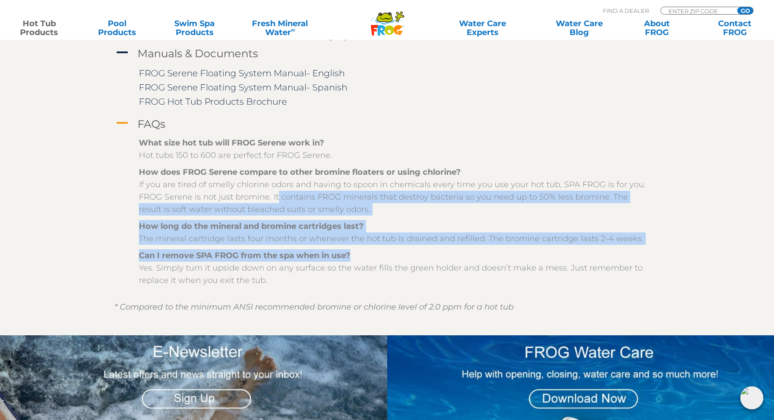
drag, startPoint x: 275, startPoint y: 197, endPoint x: 387, endPoint y: 250, distance: 124.4
click at [387, 250] on div "What size hot tub will FROG Serene work in? Hot tubs 150 to 600 are perfect for…" at bounding box center [394, 212] width 510 height 150
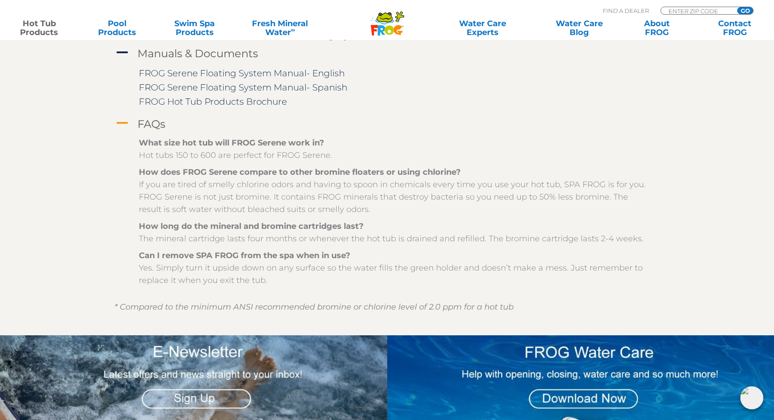
click at [169, 264] on p "Can I remove SPA FROG from the spa when in use? Yes. Simply turn it upside down…" at bounding box center [394, 267] width 510 height 37
drag, startPoint x: 199, startPoint y: 256, endPoint x: 386, endPoint y: 282, distance: 189.4
click at [386, 282] on p "Can I remove SPA FROG from the spa when in use? Yes. Simply turn it upside down…" at bounding box center [394, 267] width 510 height 37
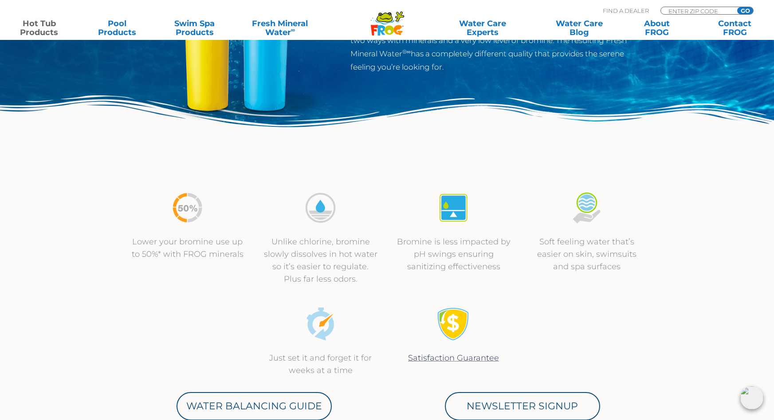
scroll to position [0, 0]
